Goal: Task Accomplishment & Management: Manage account settings

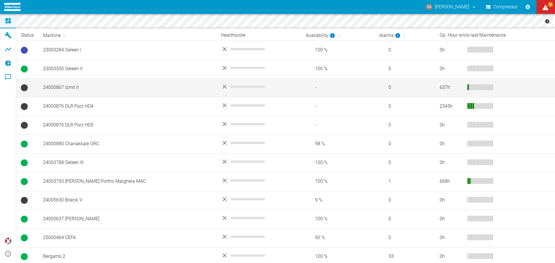
scroll to position [137, 0]
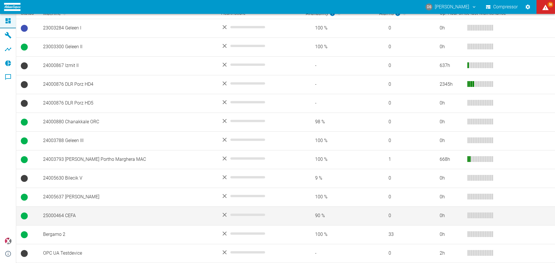
click at [62, 215] on td "25000464 CEFA" at bounding box center [127, 216] width 178 height 19
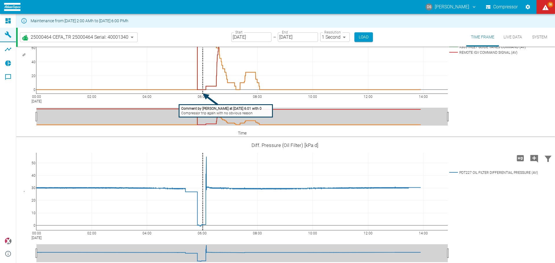
scroll to position [1248, 0]
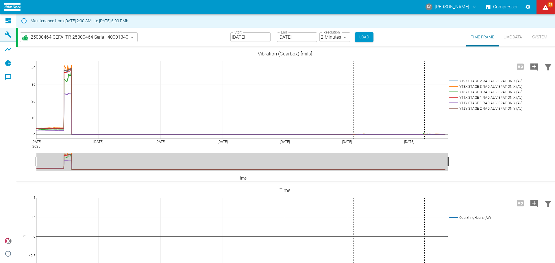
click at [254, 35] on input "[DATE]" at bounding box center [250, 37] width 40 height 10
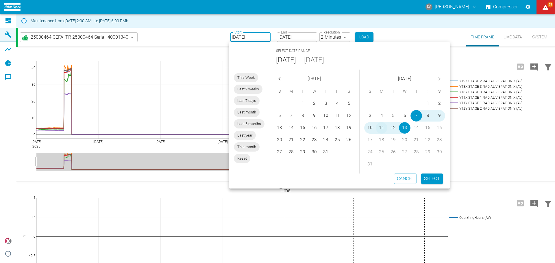
click at [379, 128] on button "11" at bounding box center [382, 128] width 12 height 12
type input "[DATE]"
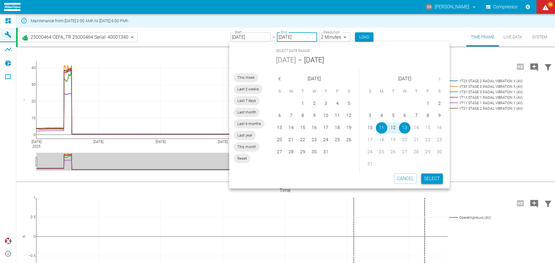
click at [433, 181] on button "Select" at bounding box center [432, 179] width 22 height 10
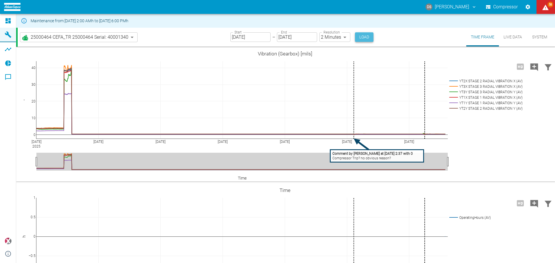
click at [359, 32] on button "Load" at bounding box center [364, 37] width 18 height 10
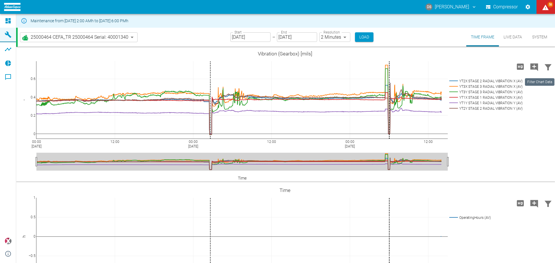
click at [545, 69] on icon "Filter Chart Data" at bounding box center [547, 67] width 9 height 9
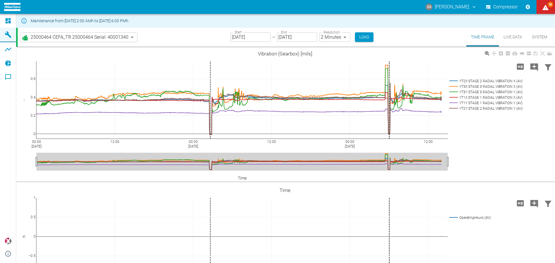
click at [497, 82] on rect at bounding box center [484, 80] width 75 height 5
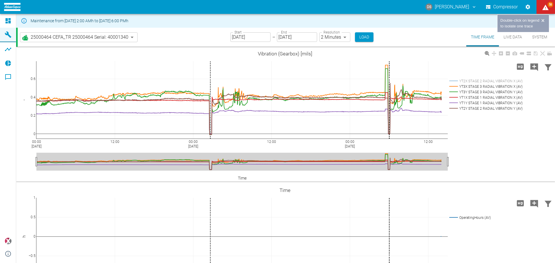
click at [497, 85] on rect at bounding box center [484, 86] width 75 height 5
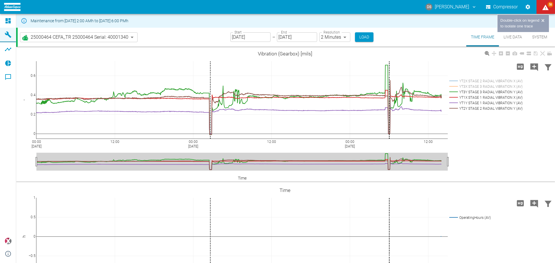
click at [497, 90] on rect at bounding box center [484, 91] width 75 height 5
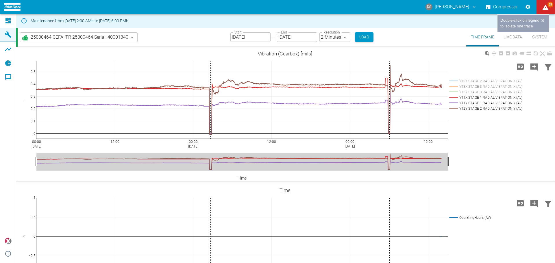
click at [497, 96] on rect at bounding box center [484, 97] width 75 height 5
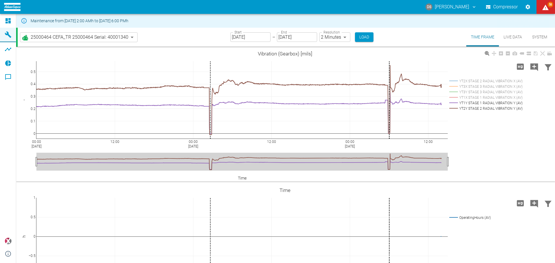
click at [496, 103] on rect at bounding box center [484, 102] width 75 height 5
click at [495, 110] on rect at bounding box center [484, 108] width 75 height 5
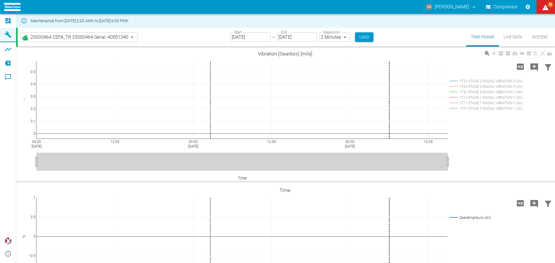
click at [491, 91] on rect at bounding box center [484, 91] width 75 height 5
click at [490, 86] on rect at bounding box center [484, 86] width 75 height 5
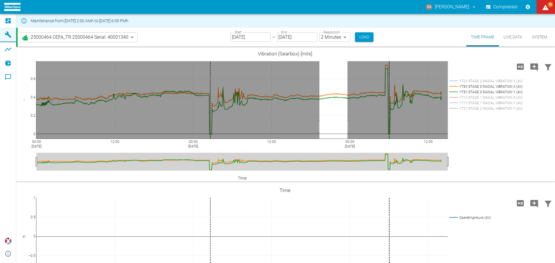
drag, startPoint x: 347, startPoint y: 127, endPoint x: 319, endPoint y: 128, distance: 28.0
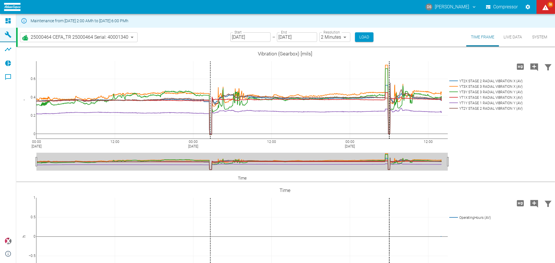
click at [513, 31] on button "Live Data" at bounding box center [513, 37] width 28 height 19
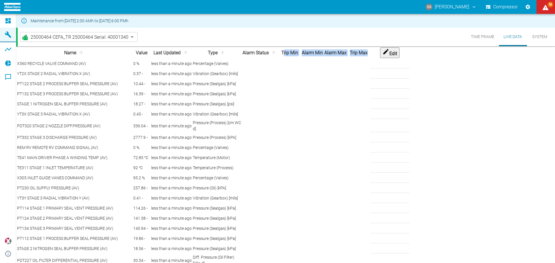
drag, startPoint x: 341, startPoint y: 57, endPoint x: 496, endPoint y: 57, distance: 155.1
click at [409, 57] on tr "Name Value Last Updated Type Alarm Status Trip Min Alarm Min Alarm Max Trip Max…" at bounding box center [213, 52] width 392 height 11
click at [476, 36] on button "Time Frame" at bounding box center [482, 37] width 33 height 18
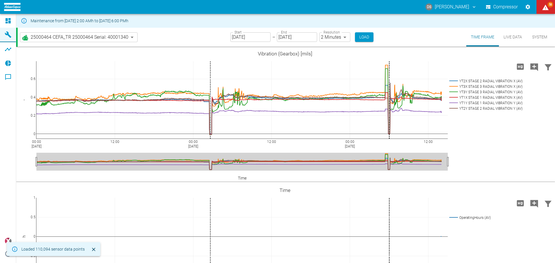
click at [508, 39] on button "Live Data" at bounding box center [513, 37] width 28 height 19
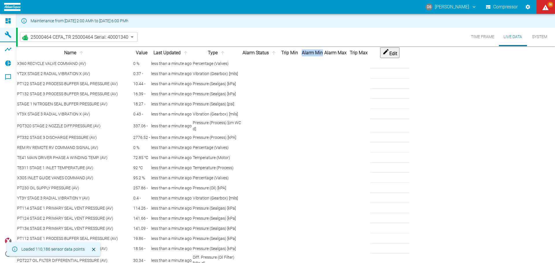
drag, startPoint x: 385, startPoint y: 56, endPoint x: 405, endPoint y: 57, distance: 19.4
click at [323, 57] on th "Alarm Min" at bounding box center [312, 52] width 22 height 11
click at [79, 55] on icon "sort-name" at bounding box center [81, 52] width 5 height 5
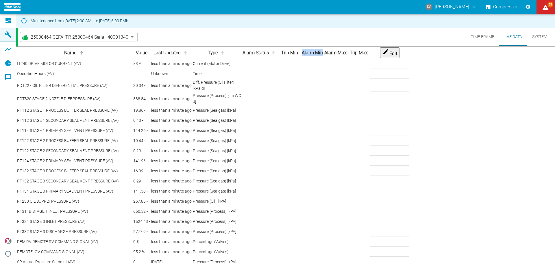
scroll to position [664, 0]
click at [399, 55] on button "Edit" at bounding box center [389, 52] width 19 height 11
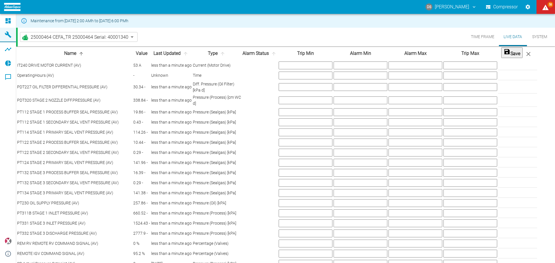
type input "110"
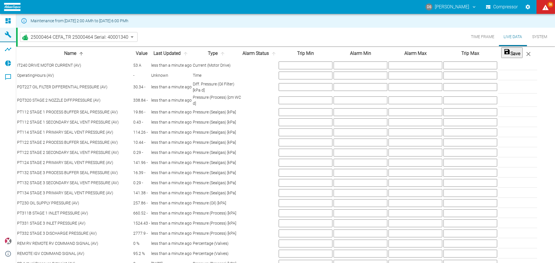
type input "110"
click at [522, 56] on button "Save" at bounding box center [511, 52] width 21 height 11
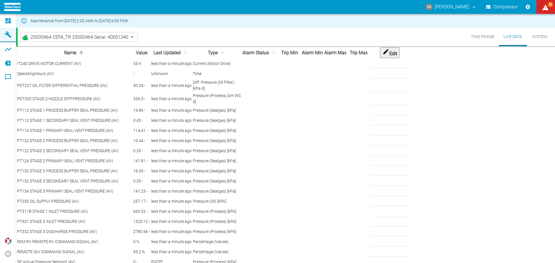
click at [51, 36] on body "DS [PERSON_NAME] Compressor 58 Dashboard Machines Analyses Reports Comments pow…" at bounding box center [277, 131] width 555 height 263
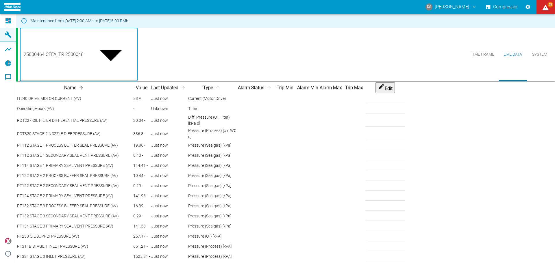
click at [184, 263] on div at bounding box center [277, 268] width 555 height 0
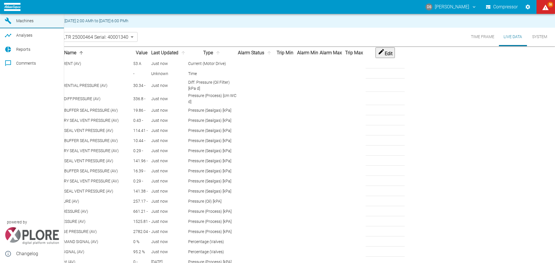
click at [27, 10] on span "Dashboard" at bounding box center [37, 6] width 43 height 7
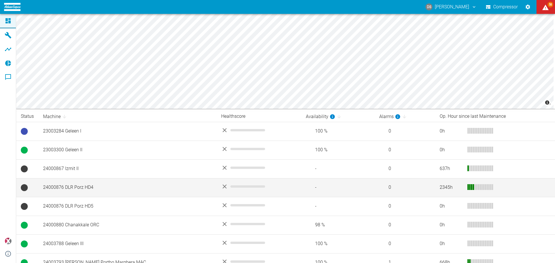
scroll to position [137, 0]
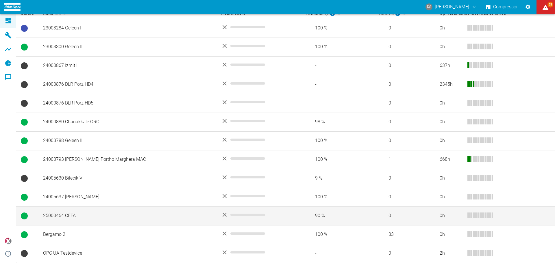
click at [61, 215] on td "25000464 CEFA" at bounding box center [127, 216] width 178 height 19
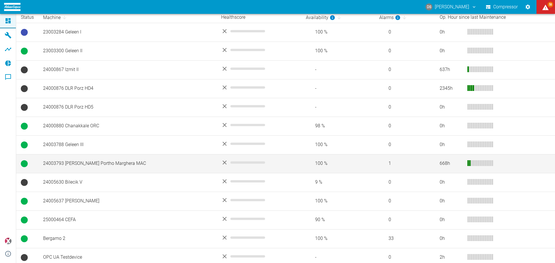
scroll to position [137, 0]
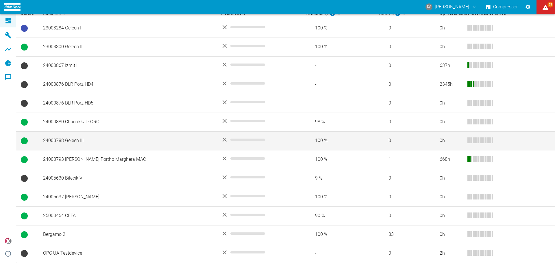
click at [69, 141] on td "24003788 Geleen III" at bounding box center [127, 140] width 178 height 19
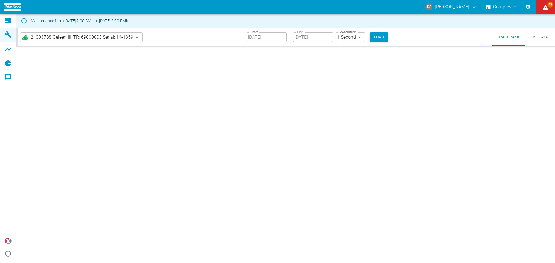
type input "2min"
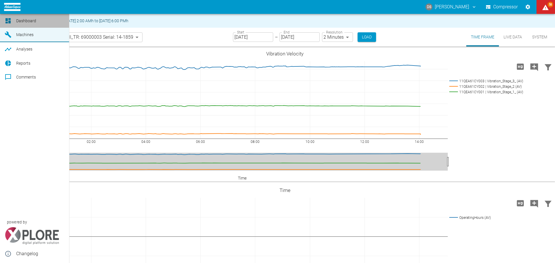
click at [6, 17] on icon at bounding box center [8, 20] width 7 height 7
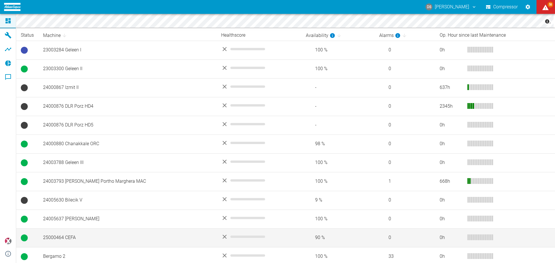
scroll to position [137, 0]
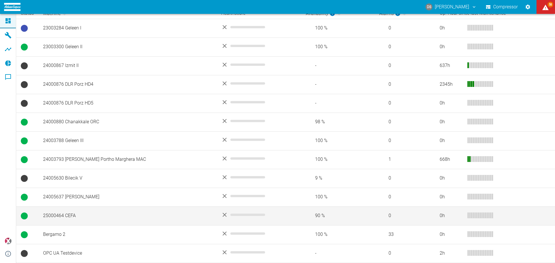
click at [65, 213] on td "25000464 CEFA" at bounding box center [127, 216] width 178 height 19
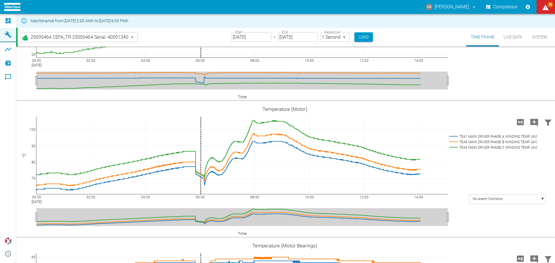
scroll to position [635, 0]
